Goal: Task Accomplishment & Management: Use online tool/utility

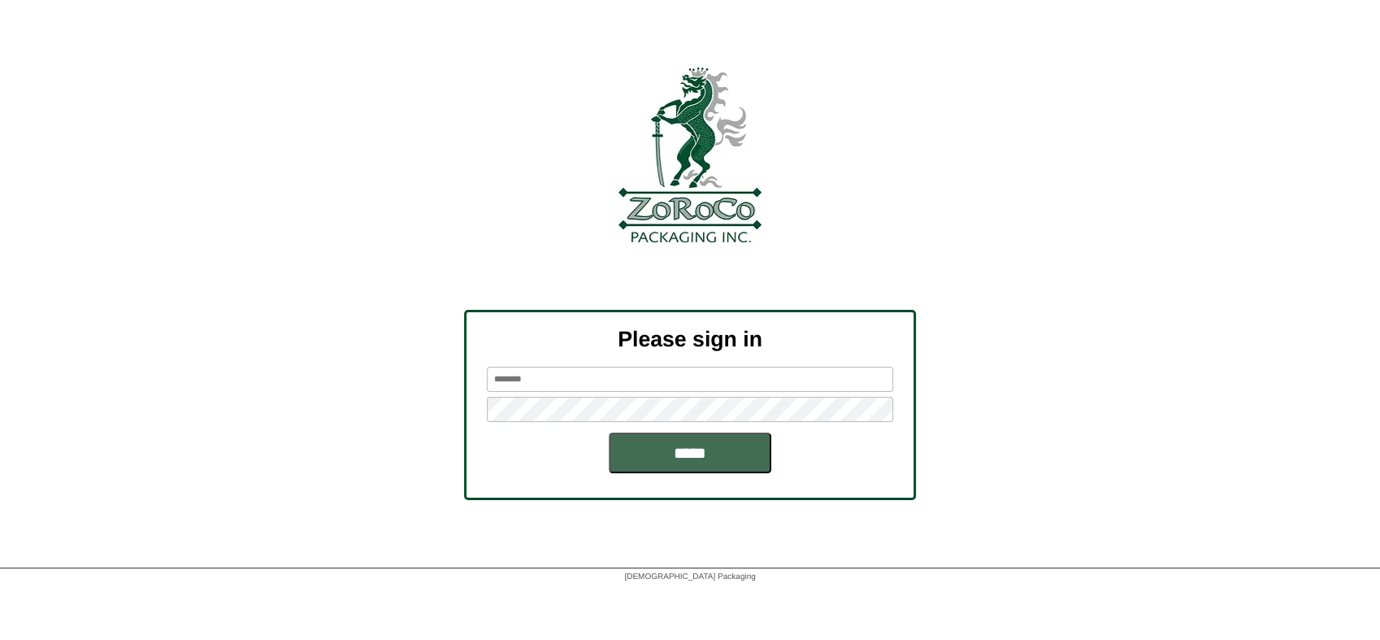
type input "********"
click at [672, 468] on input "*****" at bounding box center [690, 452] width 163 height 41
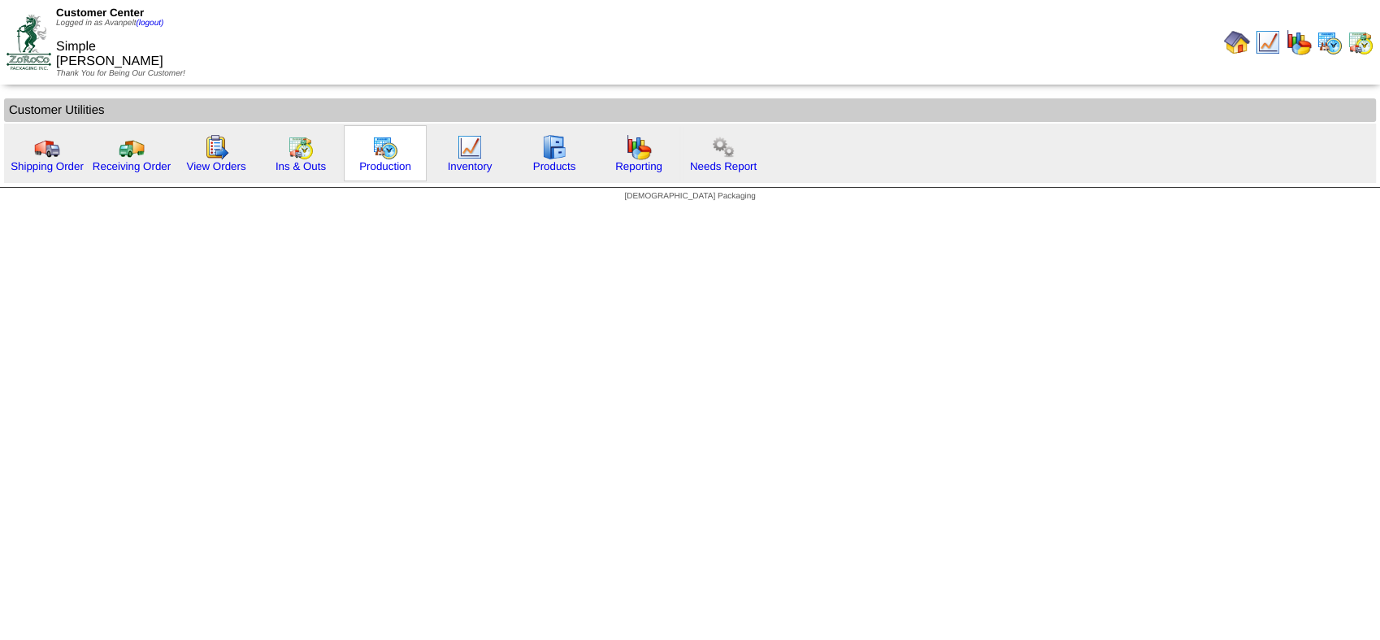
click at [393, 158] on img at bounding box center [385, 147] width 26 height 26
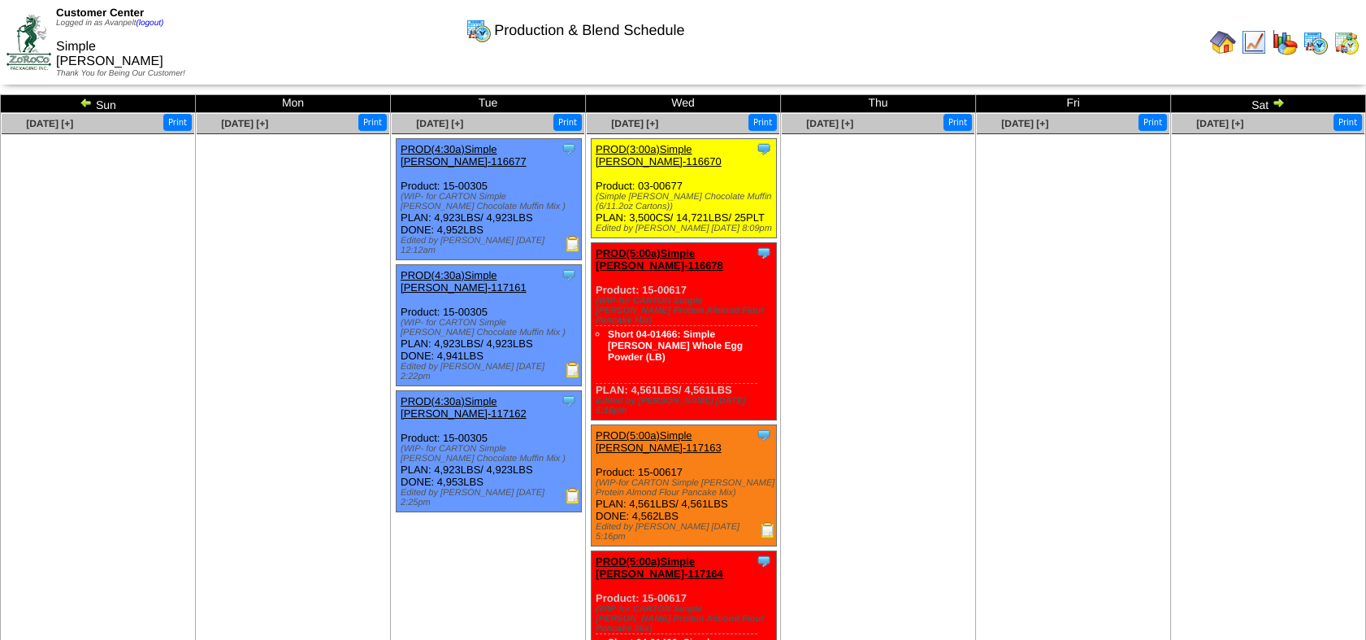
click at [1284, 102] on img at bounding box center [1278, 102] width 13 height 13
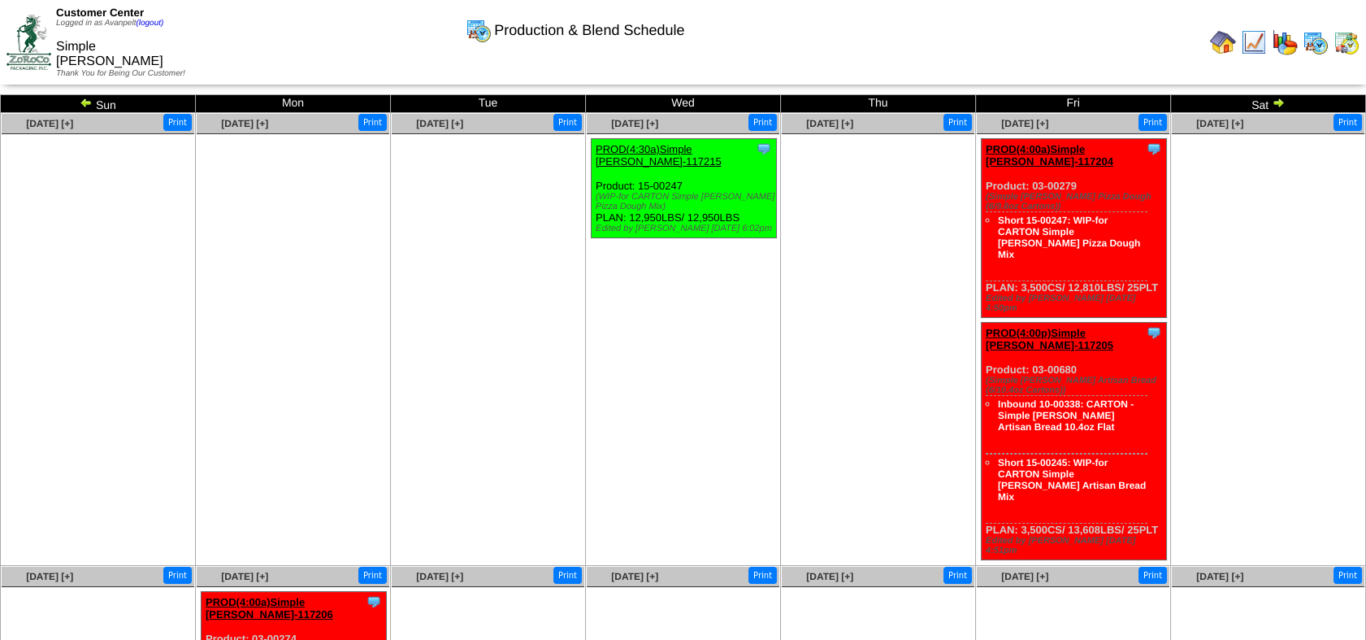
click at [87, 106] on img at bounding box center [86, 102] width 13 height 13
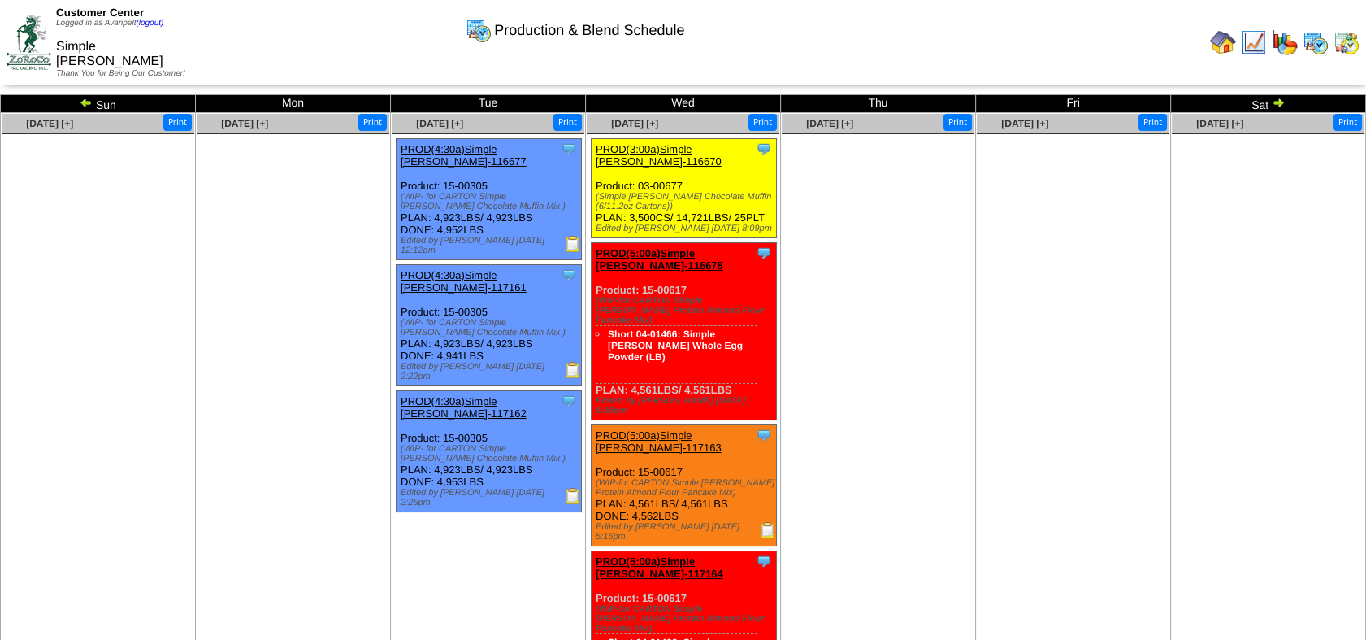
click at [17, 33] on img at bounding box center [29, 42] width 45 height 54
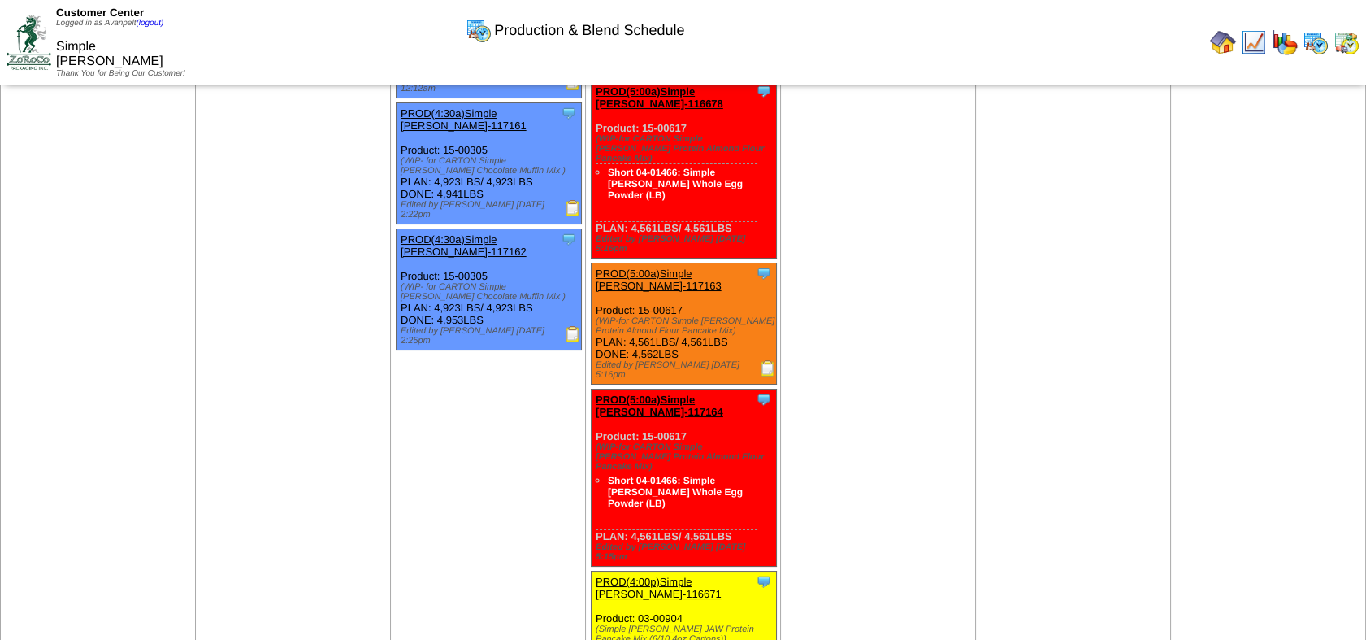
scroll to position [451, 0]
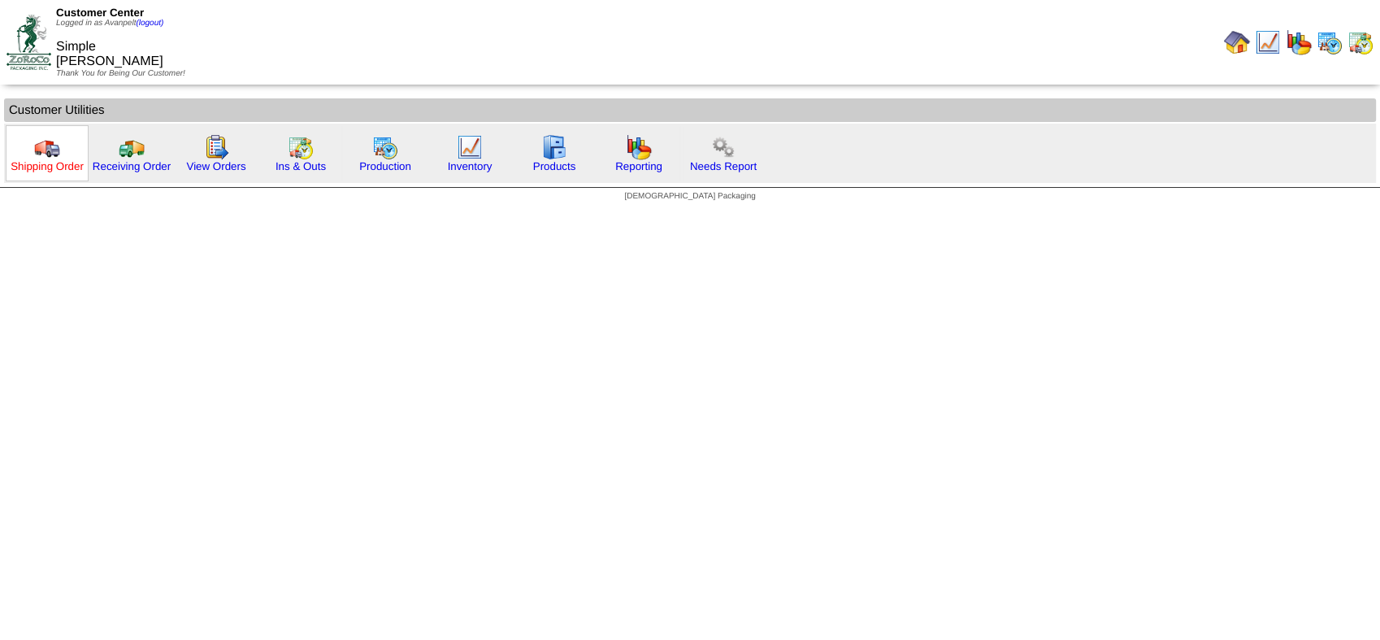
click at [43, 161] on link "Shipping Order" at bounding box center [47, 166] width 73 height 12
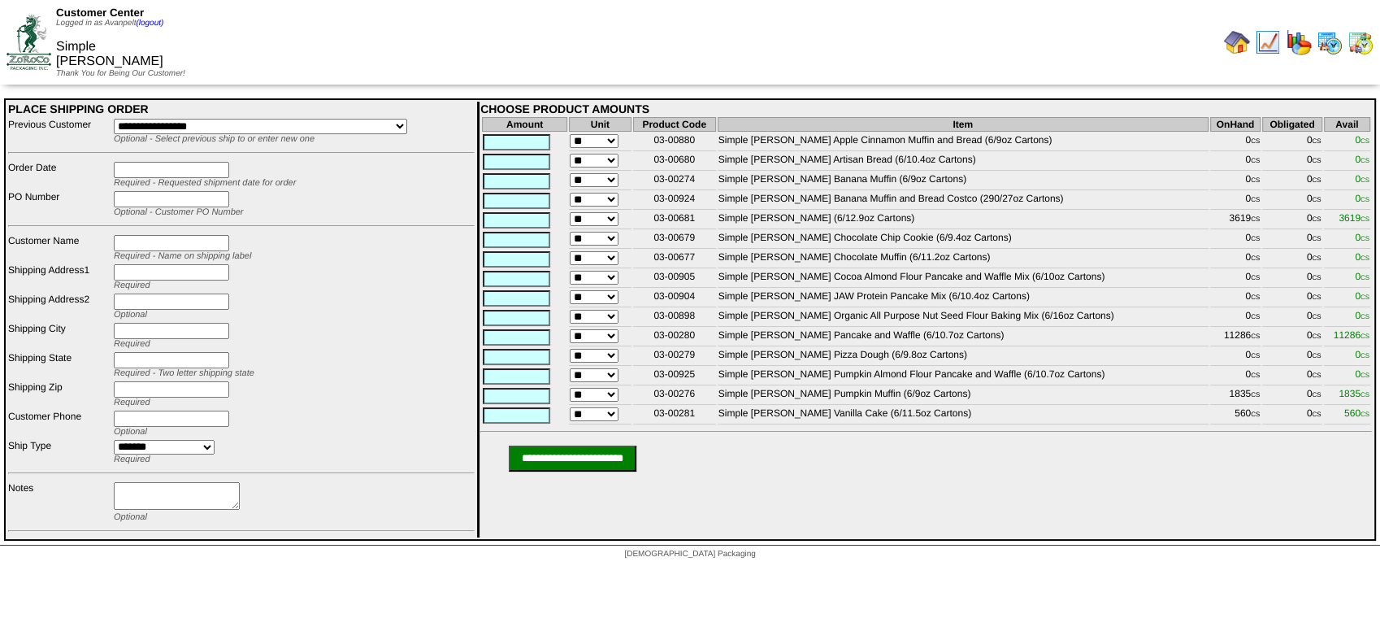
click at [29, 34] on img at bounding box center [29, 42] width 45 height 54
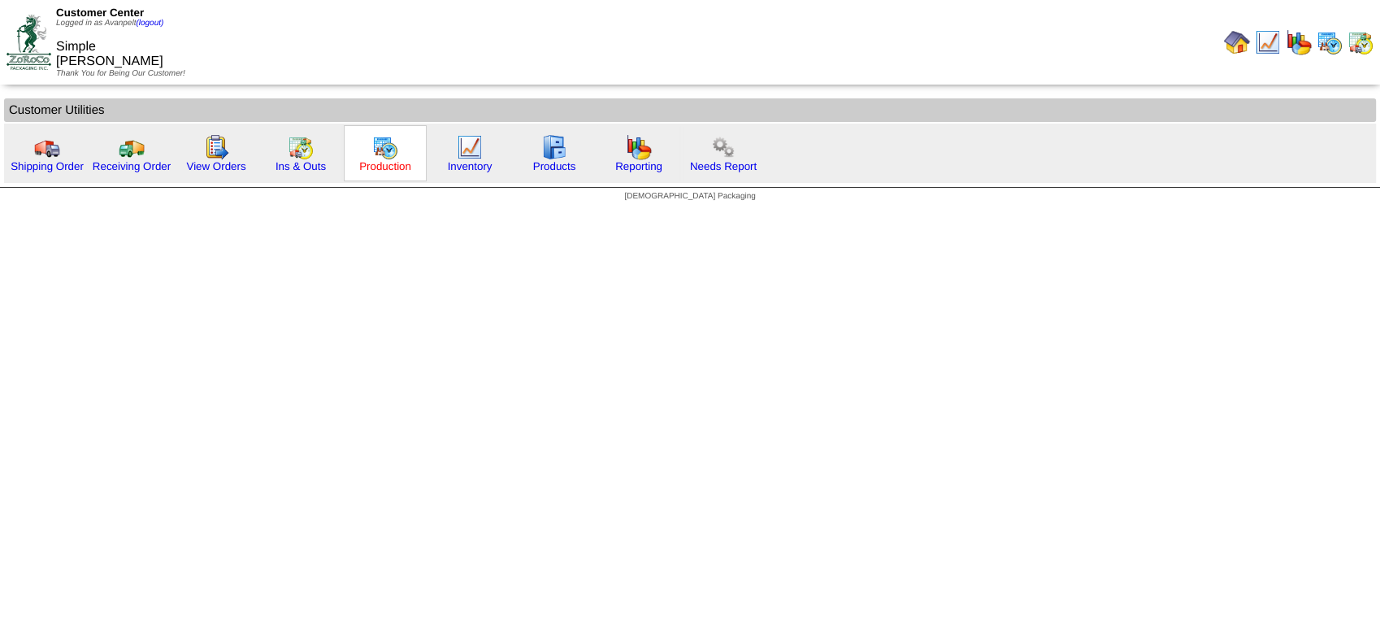
click at [380, 167] on link "Production" at bounding box center [385, 166] width 52 height 12
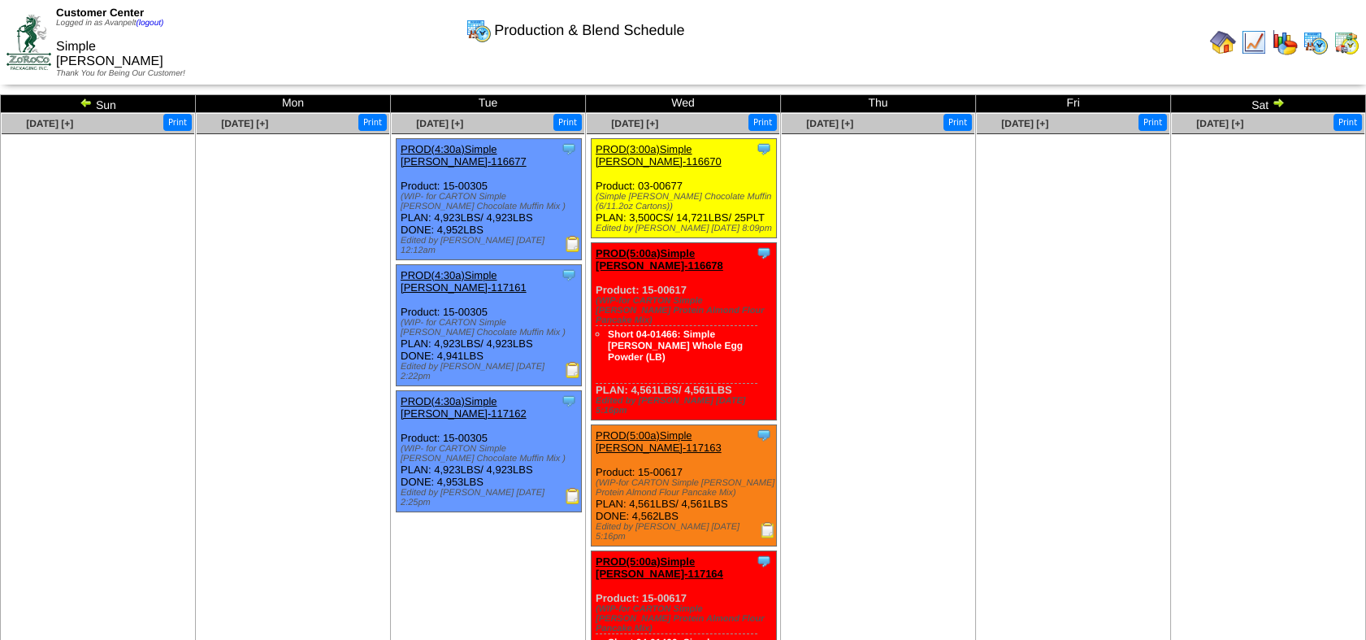
click at [16, 32] on img at bounding box center [29, 42] width 45 height 54
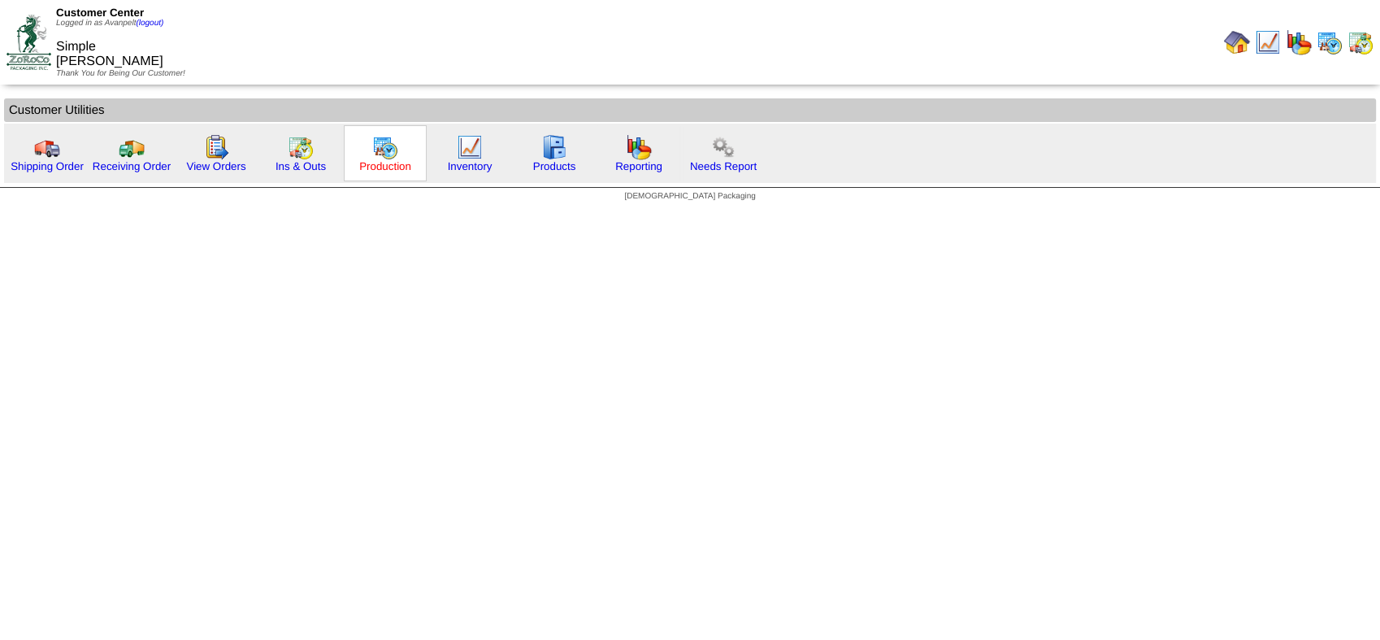
click at [380, 164] on link "Production" at bounding box center [385, 166] width 52 height 12
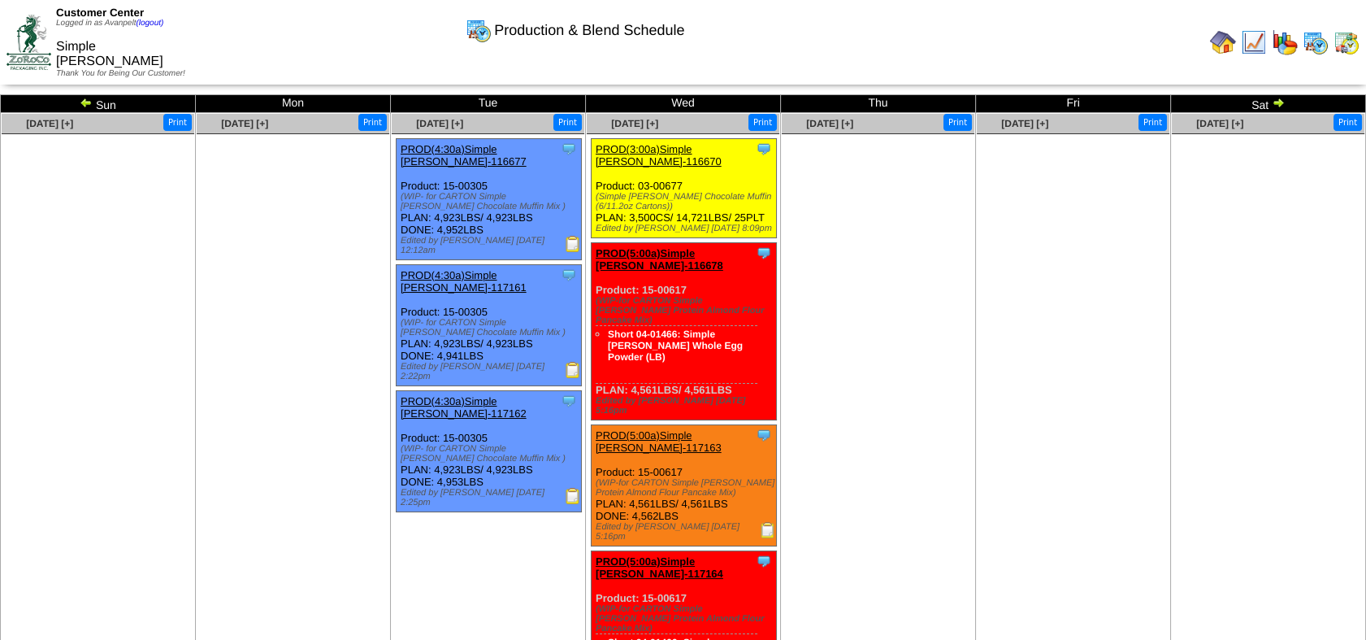
click at [17, 40] on img at bounding box center [29, 42] width 45 height 54
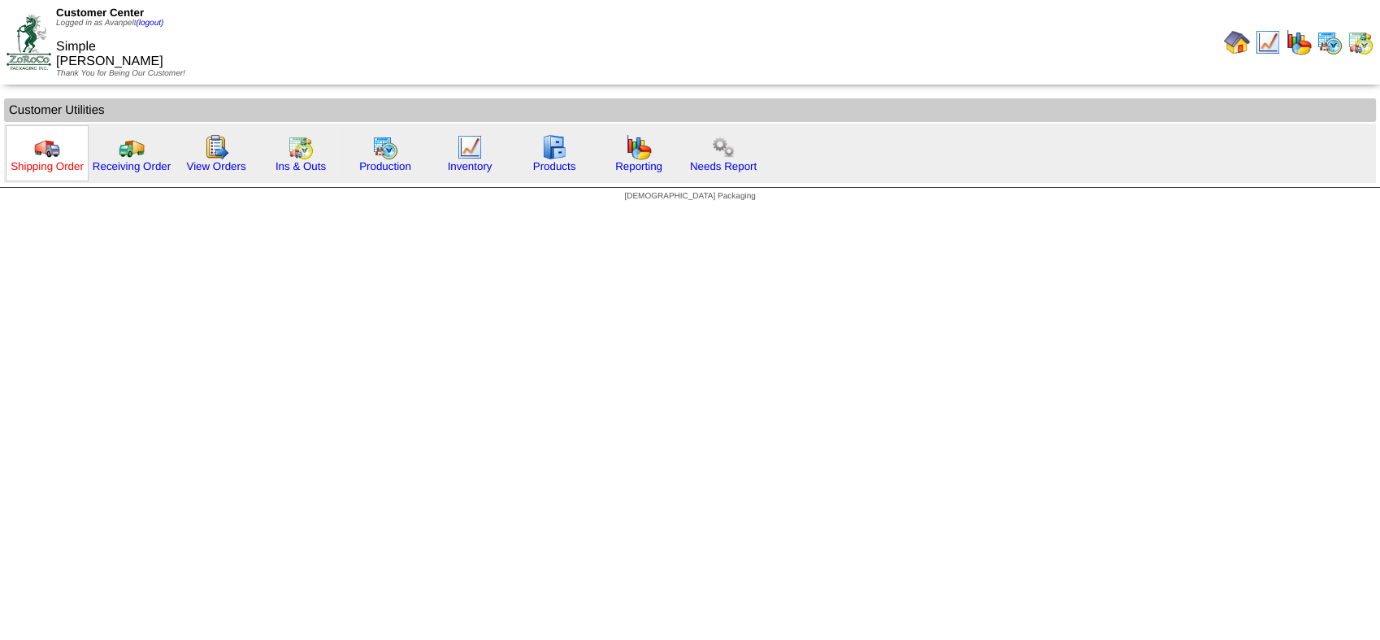
click at [33, 163] on link "Shipping Order" at bounding box center [47, 166] width 73 height 12
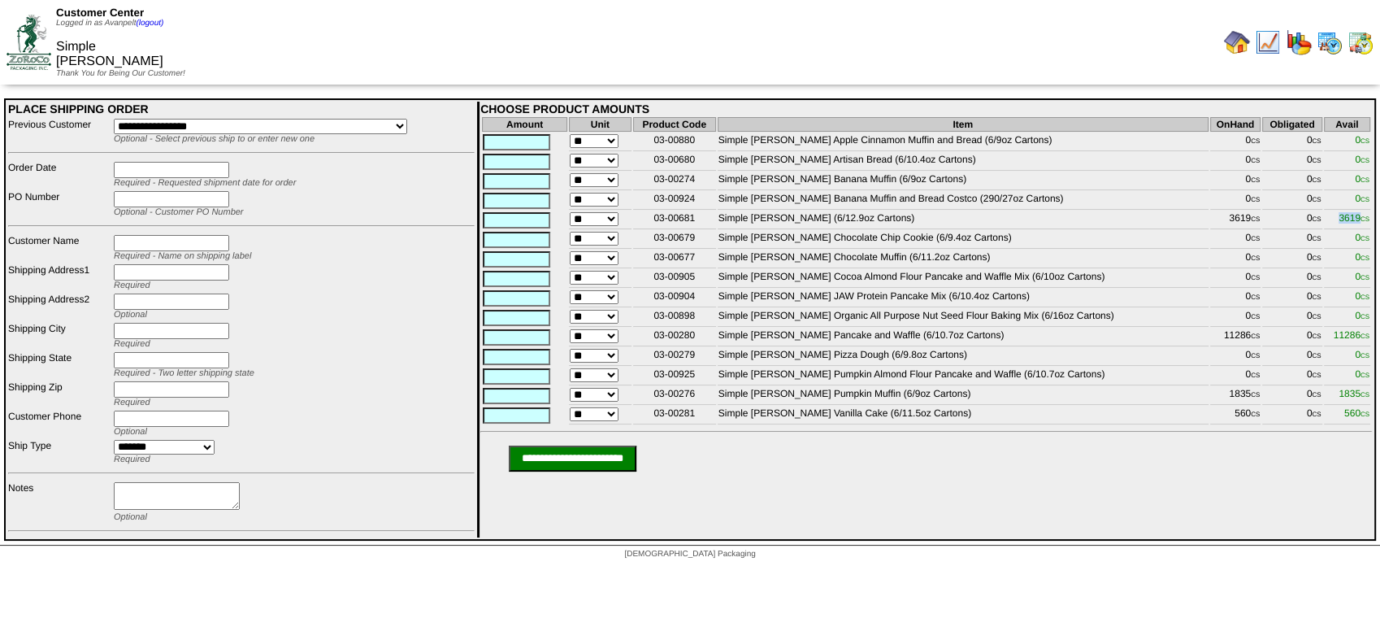
drag, startPoint x: 1335, startPoint y: 216, endPoint x: 1357, endPoint y: 223, distance: 23.7
click at [1357, 223] on td "3619 CS" at bounding box center [1347, 220] width 47 height 18
